Goal: Transaction & Acquisition: Subscribe to service/newsletter

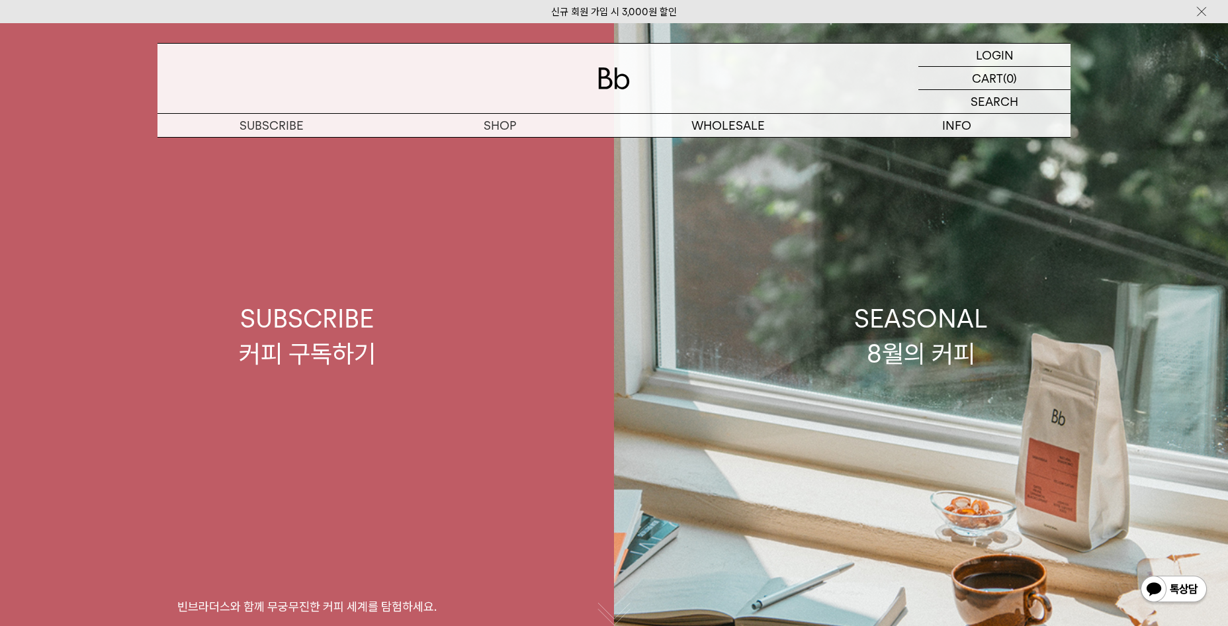
click at [309, 331] on div "SUBSCRIBE 커피 구독하기" at bounding box center [307, 336] width 137 height 70
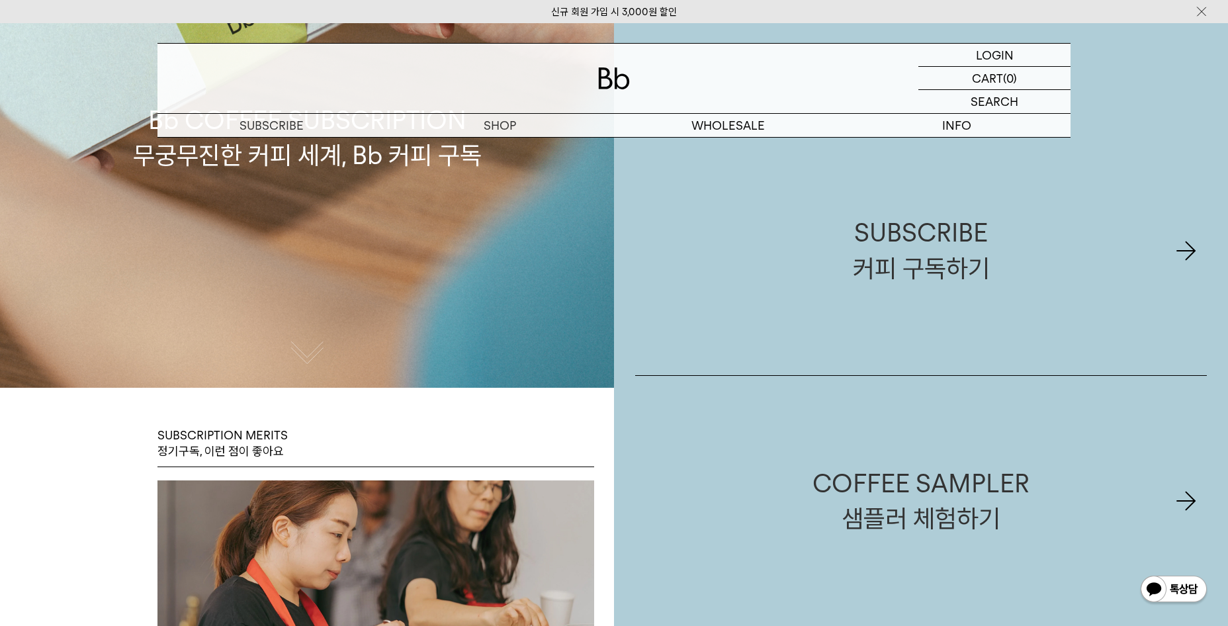
scroll to position [265, 0]
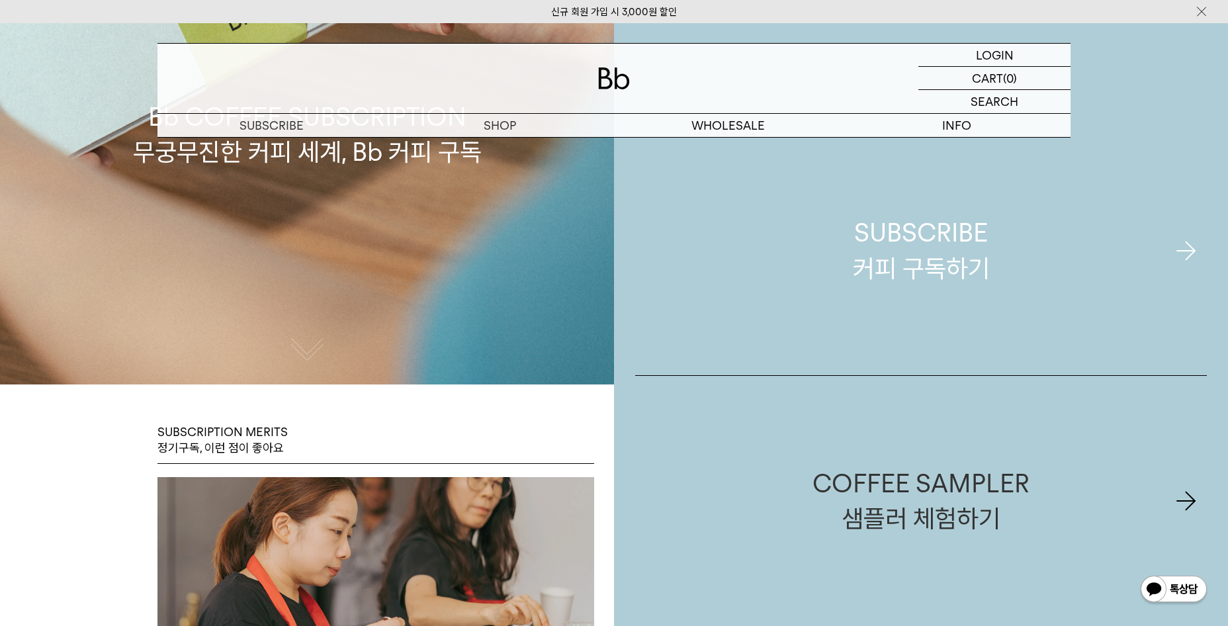
click at [962, 251] on div "SUBSCRIBE 커피 구독하기" at bounding box center [921, 250] width 137 height 70
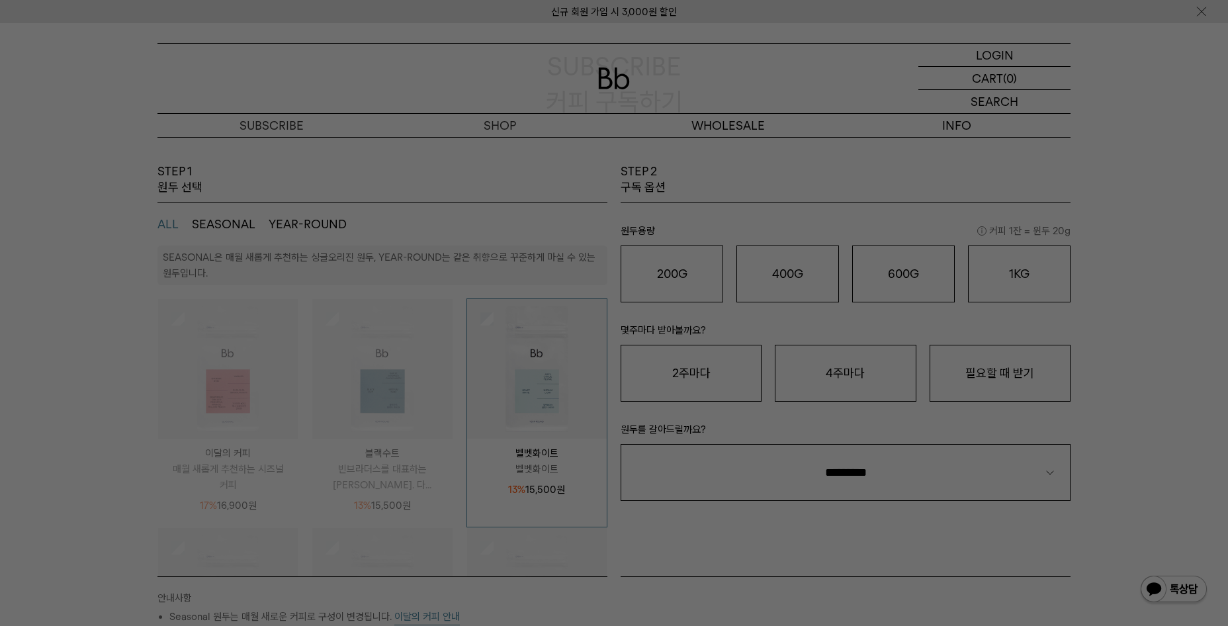
click at [179, 355] on div at bounding box center [614, 313] width 1228 height 626
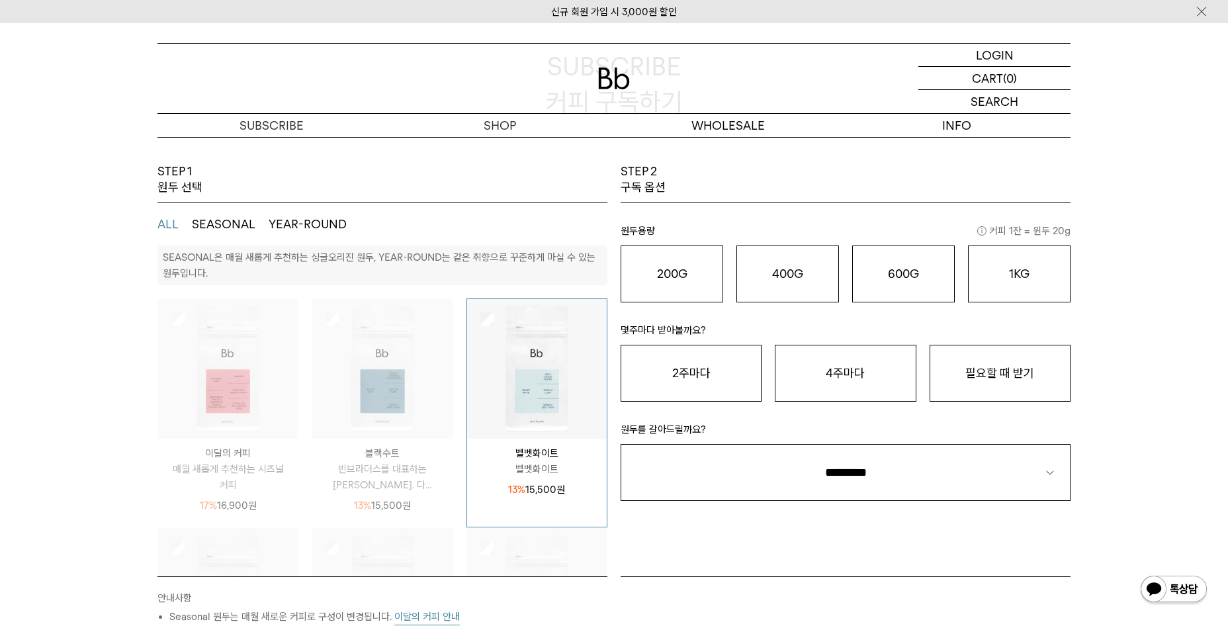
click at [396, 354] on img at bounding box center [382, 369] width 140 height 140
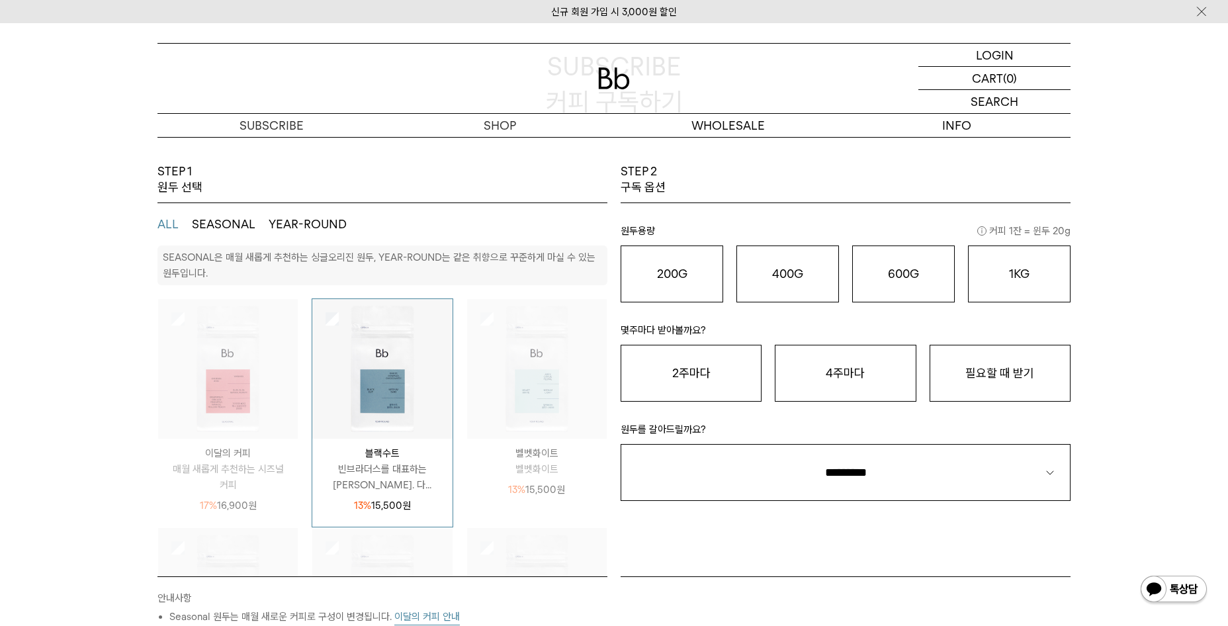
click at [216, 362] on img at bounding box center [228, 369] width 140 height 140
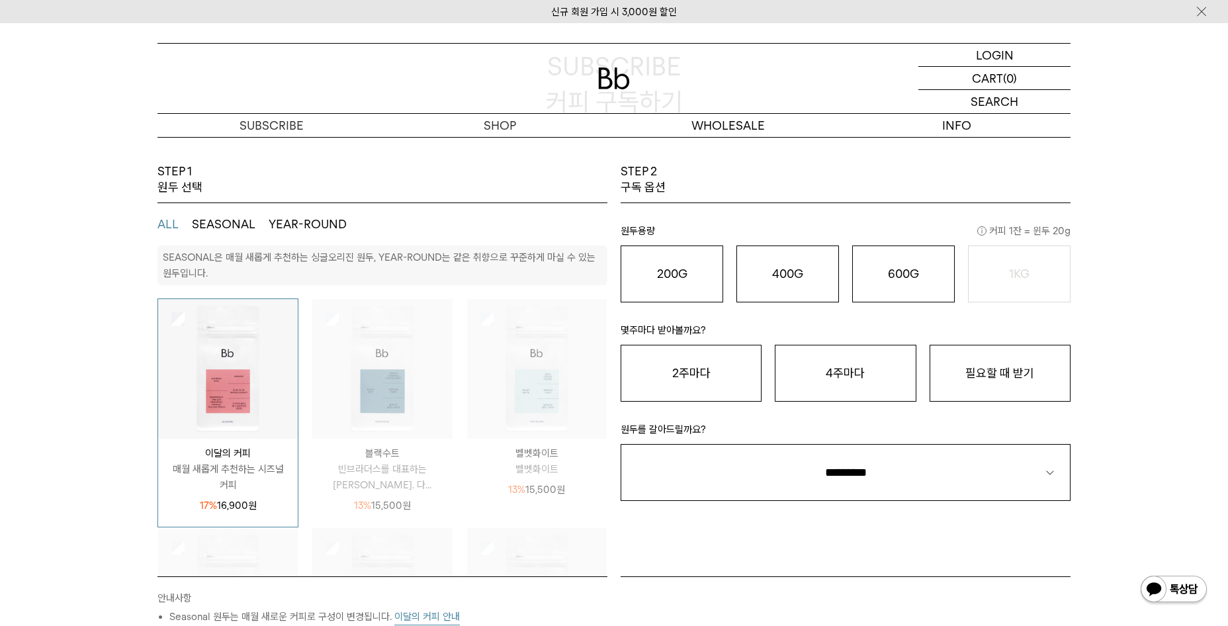
scroll to position [66, 0]
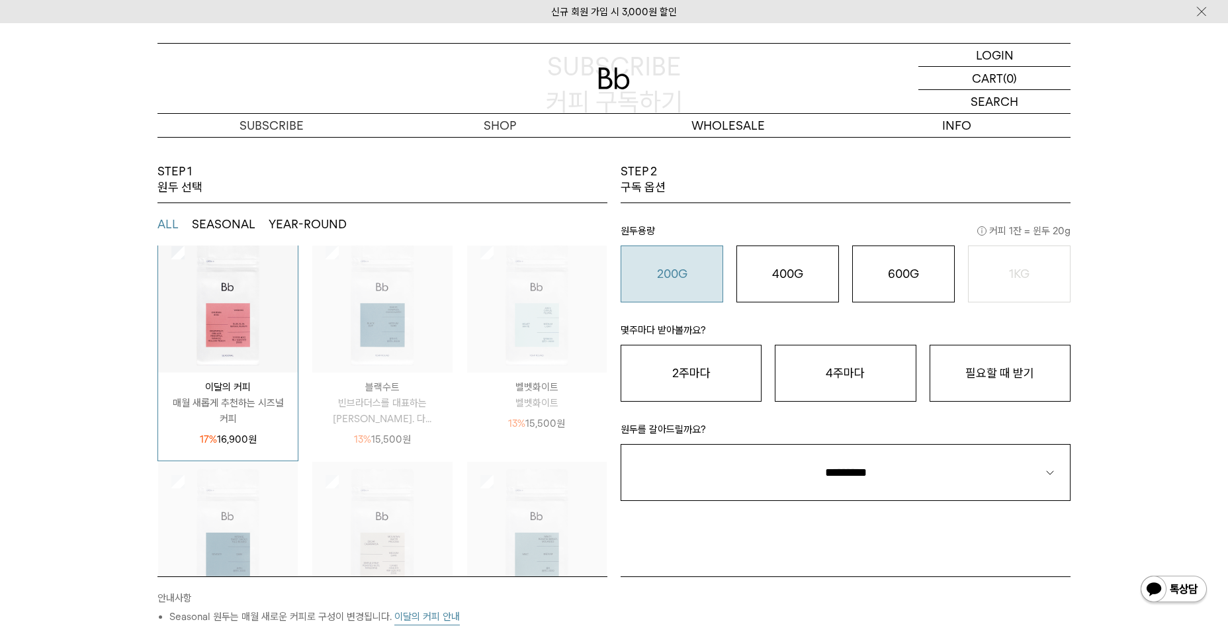
click at [661, 279] on o "200G" at bounding box center [672, 274] width 30 height 14
click at [662, 357] on button "2주마다" at bounding box center [690, 373] width 141 height 57
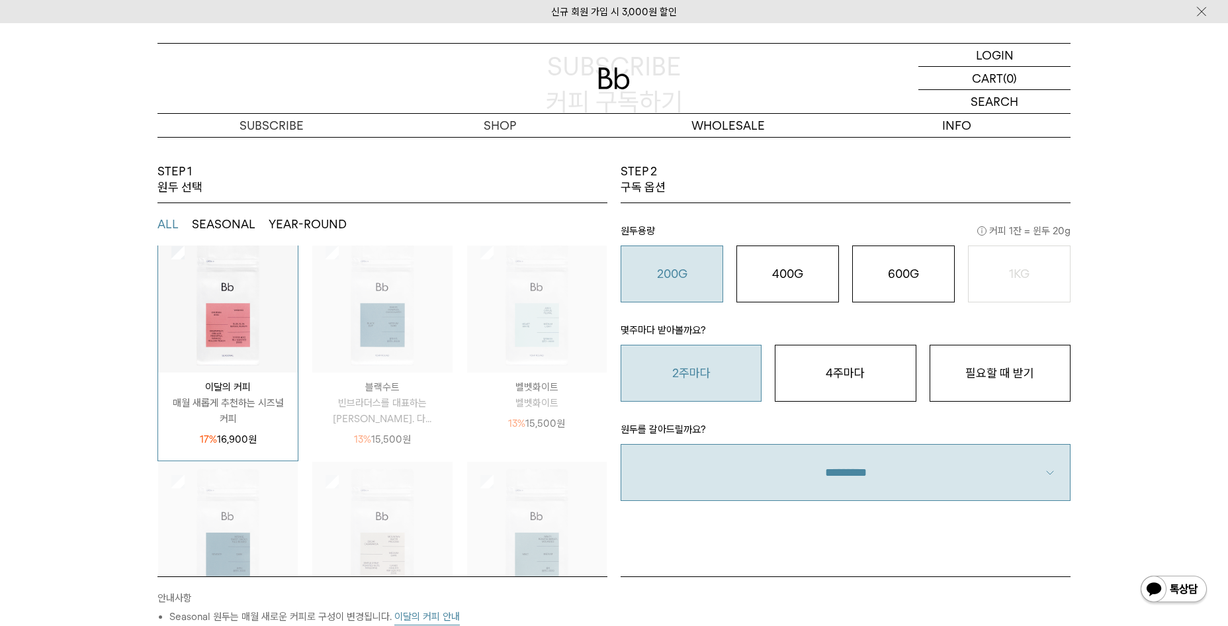
click at [825, 462] on select "**********" at bounding box center [845, 472] width 450 height 57
select select "**"
click at [620, 444] on select "**********" at bounding box center [845, 472] width 450 height 57
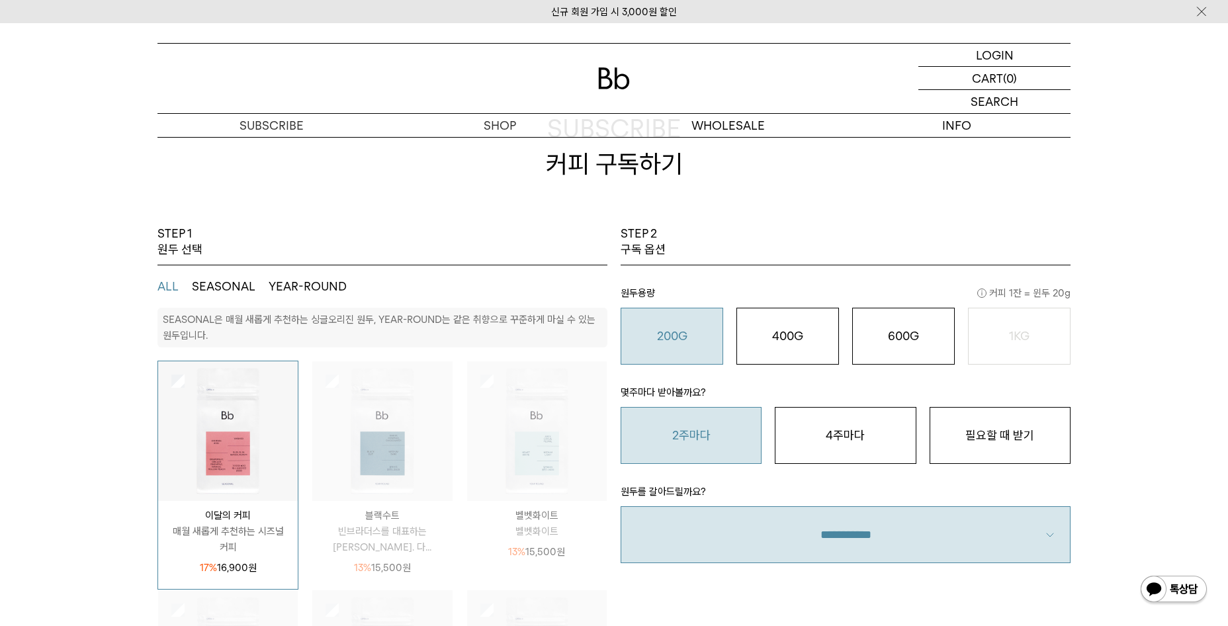
scroll to position [0, 0]
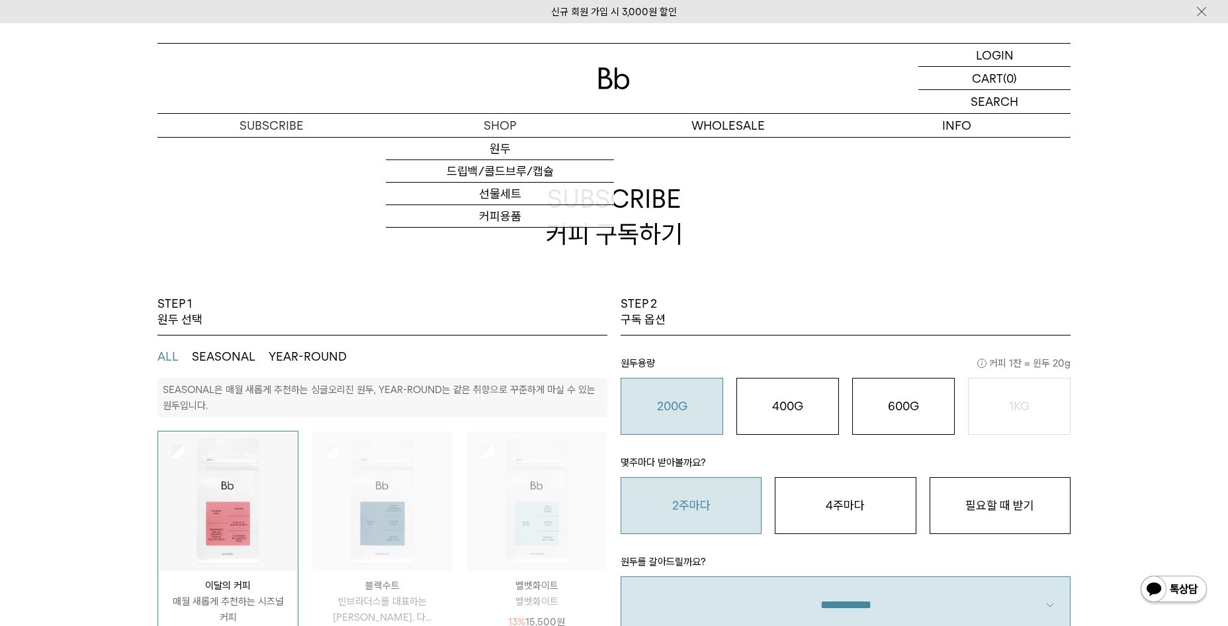
drag, startPoint x: 557, startPoint y: 84, endPoint x: 508, endPoint y: 135, distance: 70.6
click at [534, 111] on div at bounding box center [613, 78] width 913 height 69
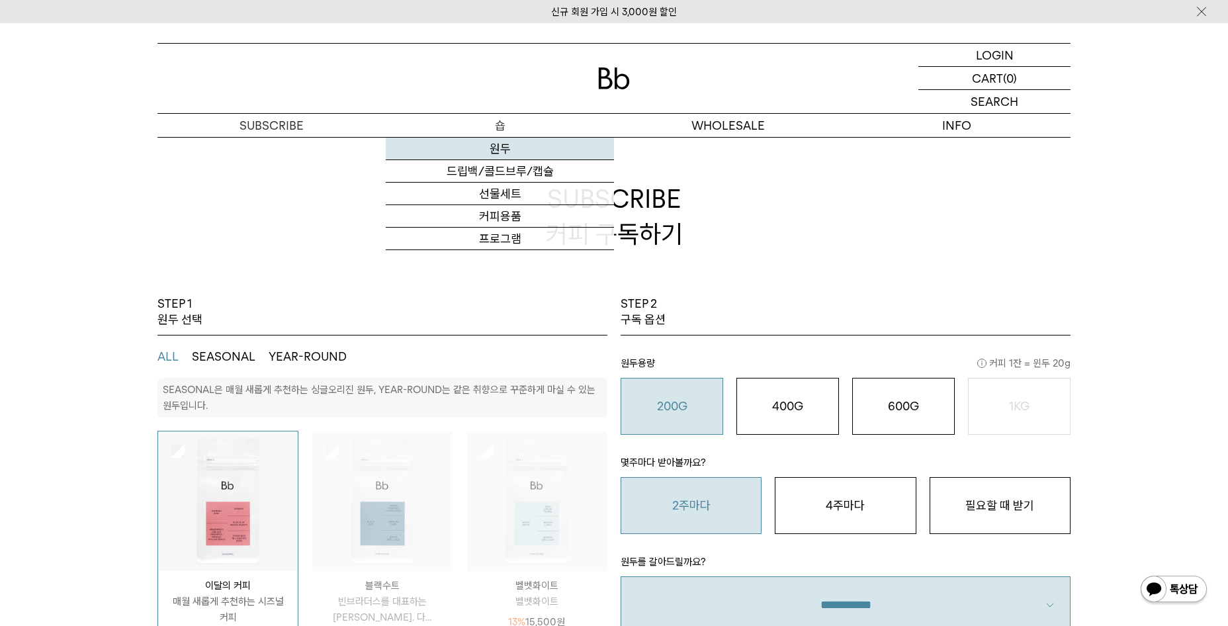
click at [500, 146] on link "원두" at bounding box center [500, 149] width 228 height 22
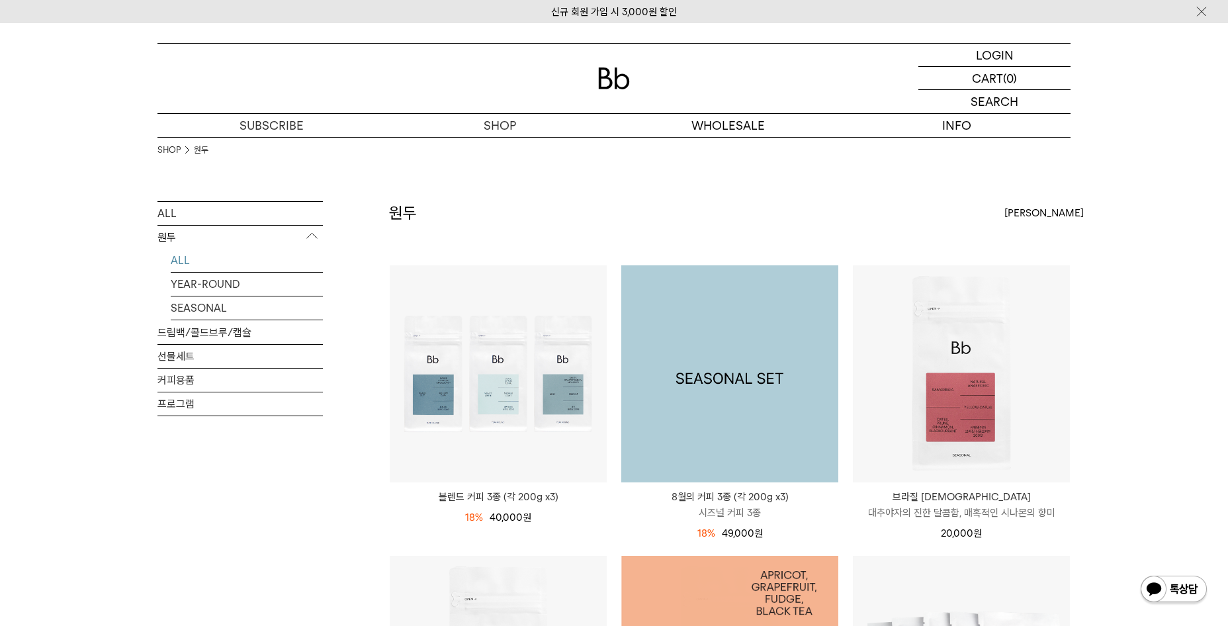
drag, startPoint x: 648, startPoint y: 487, endPoint x: 327, endPoint y: 3, distance: 581.0
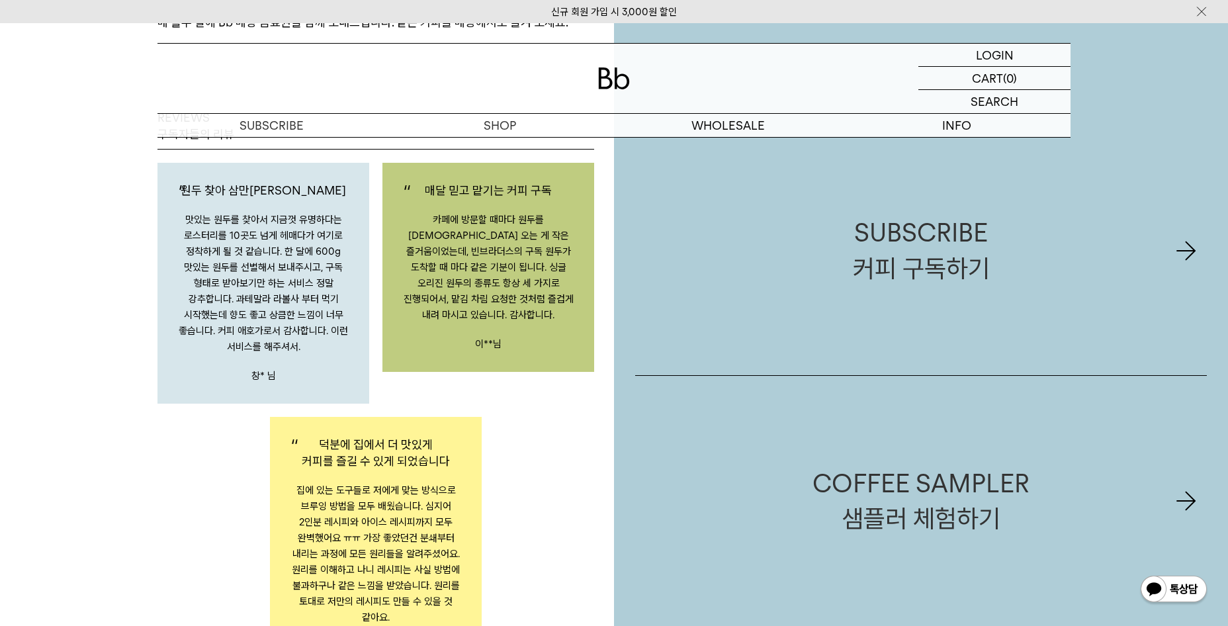
scroll to position [2117, 0]
